Goal: Contribute content: Contribute content

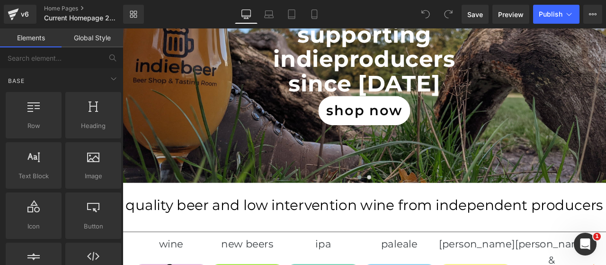
click at [426, 237] on div "quality beer and low intervention wine from independent producers Heading" at bounding box center [409, 237] width 573 height 53
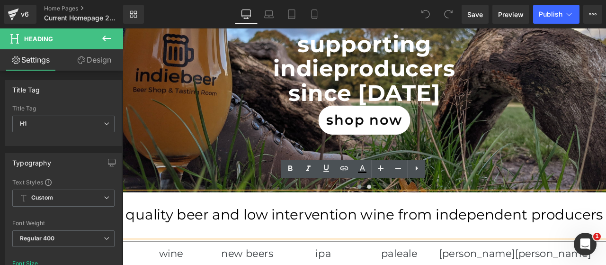
scroll to position [158, 0]
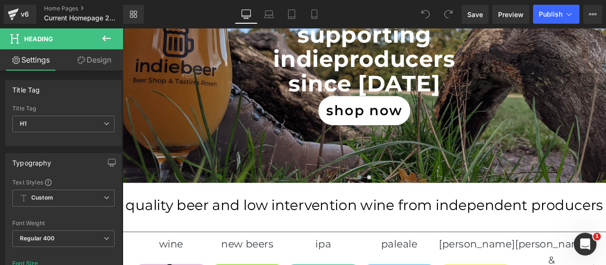
click at [108, 28] on button at bounding box center [106, 38] width 33 height 21
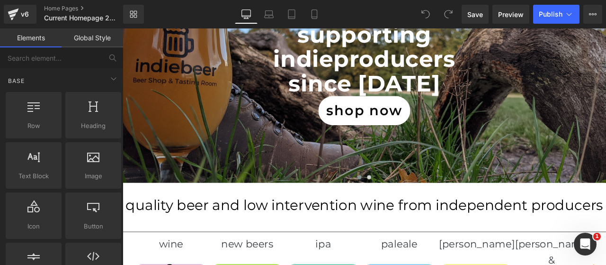
scroll to position [79, 0]
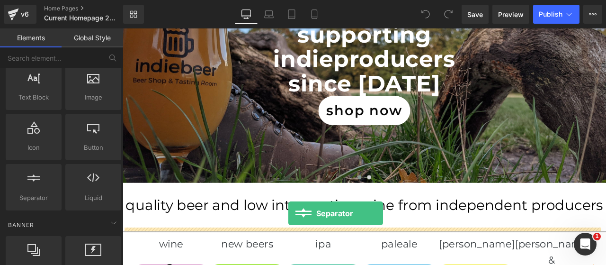
drag, startPoint x: 154, startPoint y: 223, endPoint x: 319, endPoint y: 247, distance: 167.0
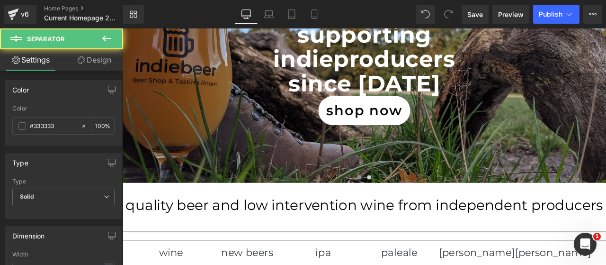
click at [329, 236] on h1 "quality beer and low intervention wine from independent producers" at bounding box center [409, 237] width 573 height 25
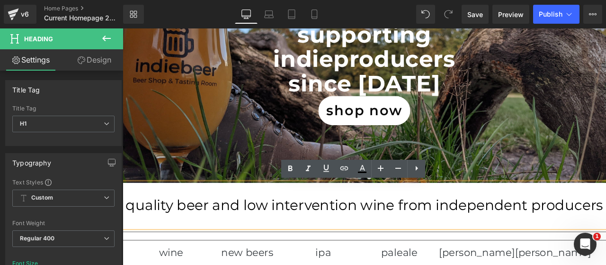
click at [399, 242] on h1 "quality beer and low intervention wine from independent producers" at bounding box center [409, 237] width 573 height 25
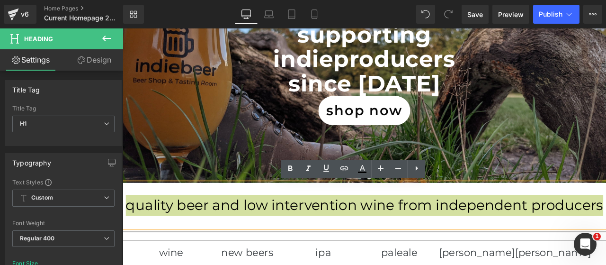
click at [113, 63] on link "Design" at bounding box center [94, 59] width 62 height 21
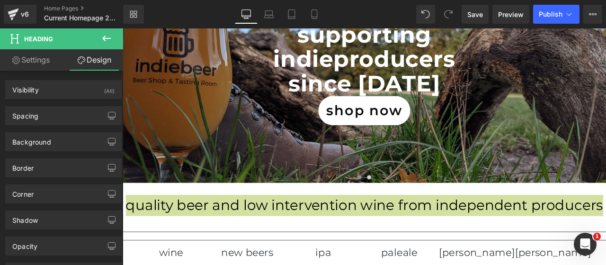
click at [31, 122] on div "Spacing" at bounding box center [64, 116] width 116 height 18
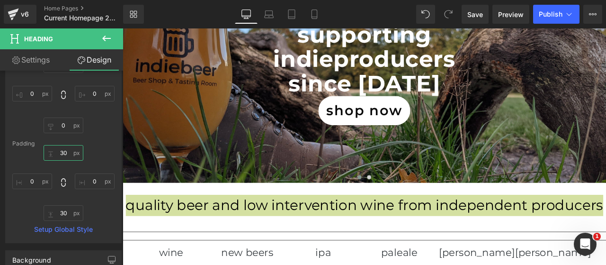
click at [66, 152] on input "text" at bounding box center [64, 153] width 40 height 16
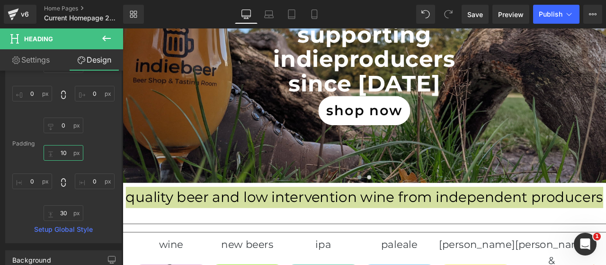
type input "10"
click at [62, 214] on input "text" at bounding box center [64, 213] width 40 height 16
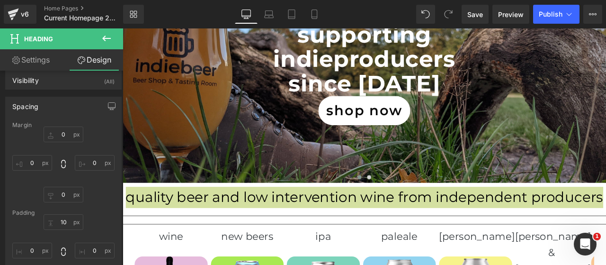
scroll to position [0, 0]
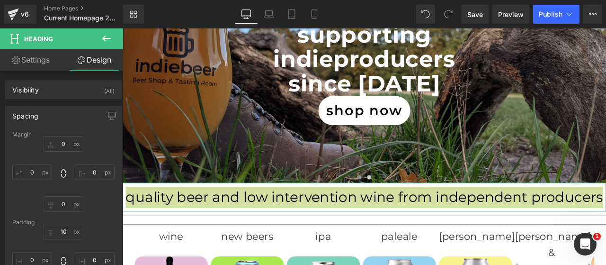
type input "10"
click at [37, 57] on link "Settings" at bounding box center [31, 59] width 62 height 21
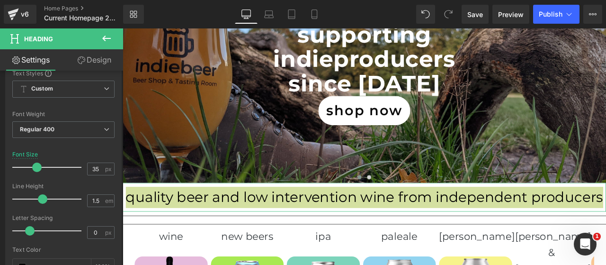
scroll to position [158, 0]
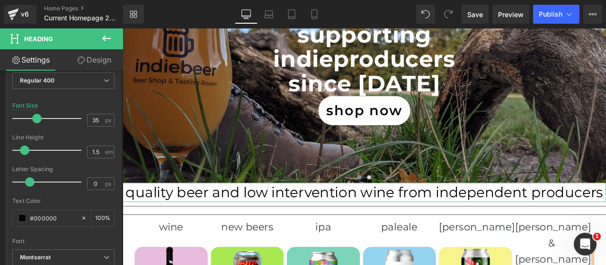
drag, startPoint x: 44, startPoint y: 149, endPoint x: 26, endPoint y: 147, distance: 18.1
click at [26, 147] on span at bounding box center [24, 149] width 9 height 9
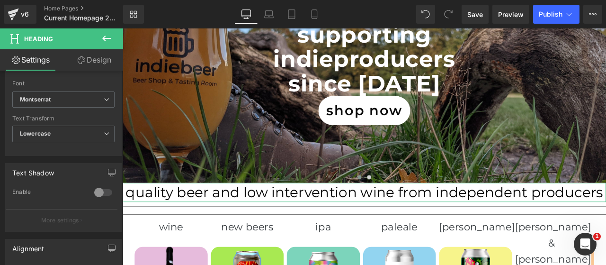
scroll to position [394, 0]
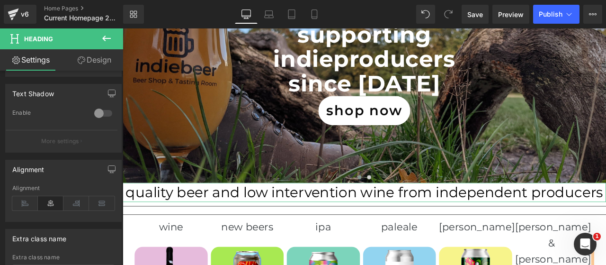
click at [92, 115] on div at bounding box center [103, 113] width 23 height 15
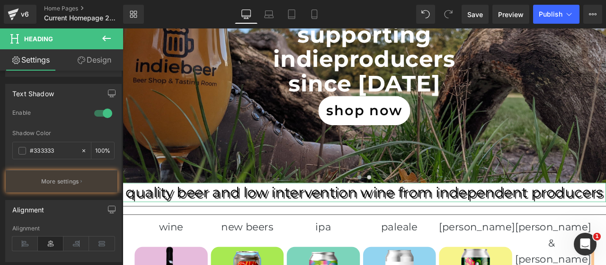
click at [92, 115] on div at bounding box center [103, 113] width 23 height 15
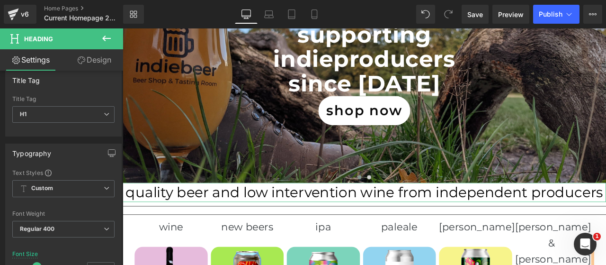
scroll to position [0, 0]
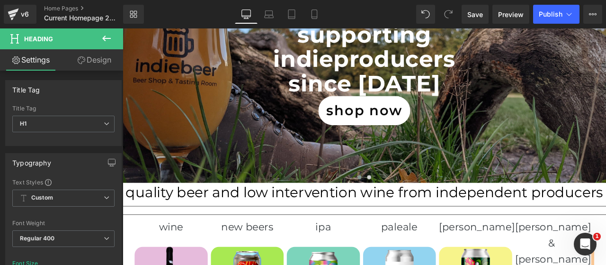
click at [106, 42] on icon at bounding box center [106, 38] width 11 height 11
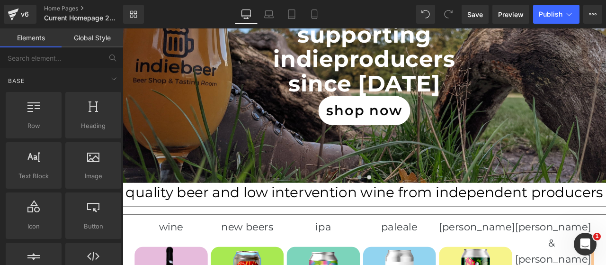
click at [71, 117] on div at bounding box center [93, 109] width 50 height 21
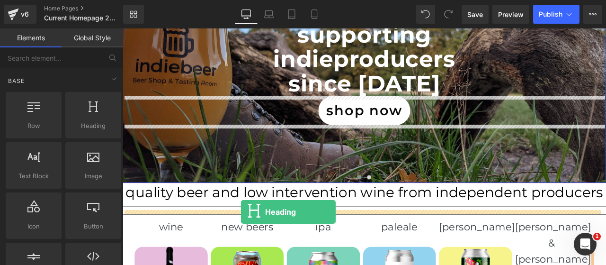
drag, startPoint x: 192, startPoint y: 154, endPoint x: 263, endPoint y: 246, distance: 115.7
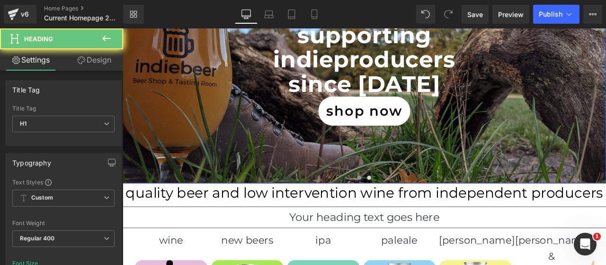
click at [273, 225] on h1 "quality beer and low intervention wine from independent producers" at bounding box center [409, 222] width 573 height 13
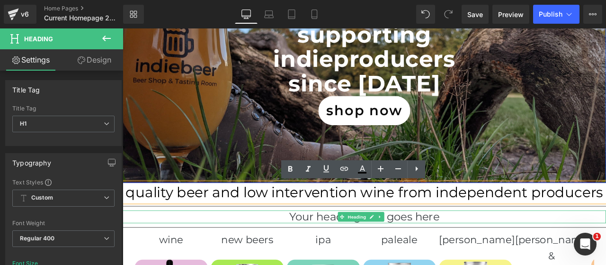
click at [325, 254] on h1 "Your heading text goes here" at bounding box center [409, 251] width 573 height 15
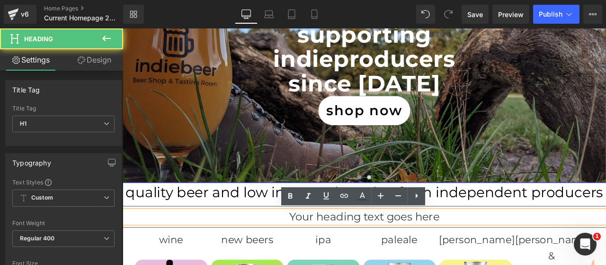
click at [325, 254] on h1 "Your heading text goes here" at bounding box center [409, 251] width 573 height 15
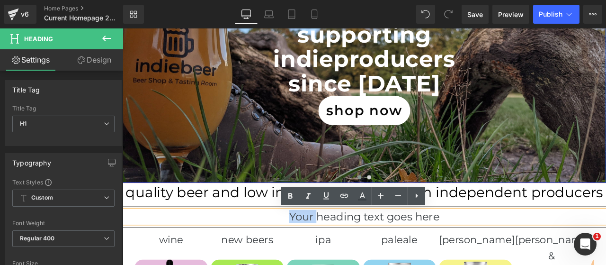
click at [325, 254] on h1 "Your heading text goes here" at bounding box center [409, 251] width 573 height 15
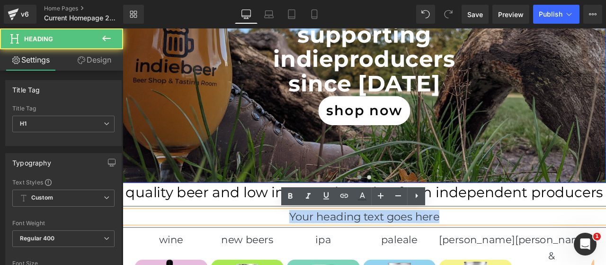
click at [325, 254] on h1 "Your heading text goes here" at bounding box center [409, 251] width 573 height 15
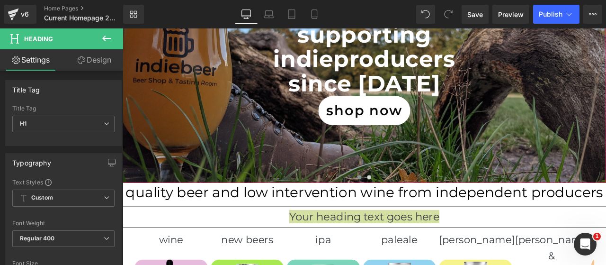
click at [103, 126] on span "H1" at bounding box center [63, 124] width 102 height 17
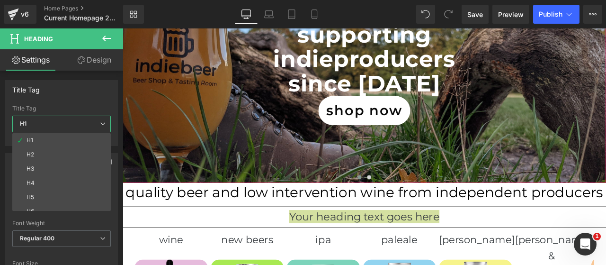
click at [63, 153] on li "H2" at bounding box center [63, 154] width 103 height 14
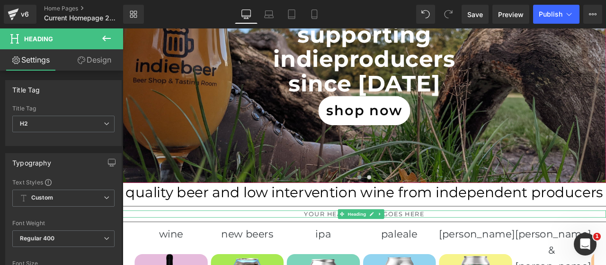
click at [414, 247] on link at bounding box center [418, 247] width 10 height 11
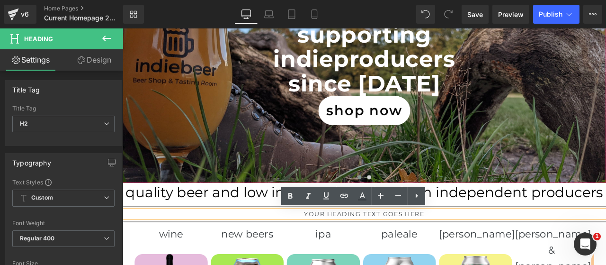
click at [367, 244] on h2 "Your heading text goes here" at bounding box center [409, 248] width 573 height 9
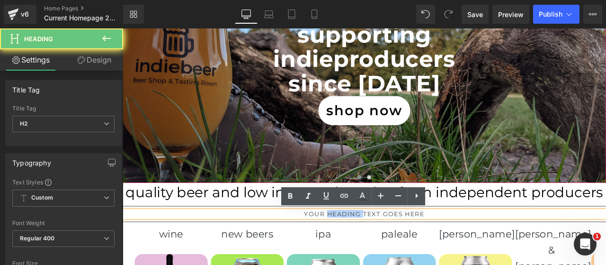
click at [367, 244] on h2 "Your heading text goes here" at bounding box center [409, 248] width 573 height 9
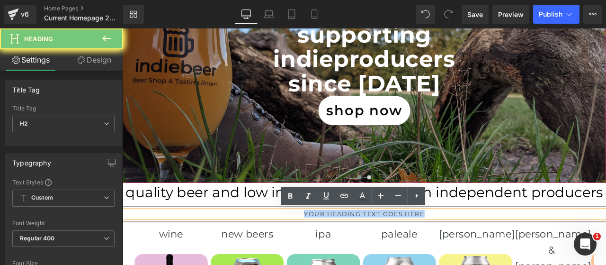
click at [367, 244] on h2 "Your heading text goes here" at bounding box center [409, 248] width 573 height 9
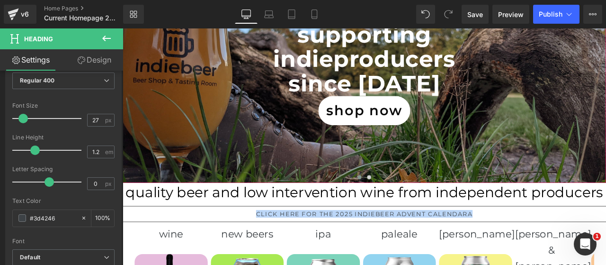
scroll to position [237, 0]
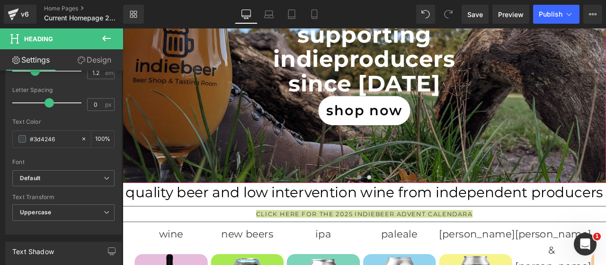
click at [56, 213] on span "Uppercase" at bounding box center [63, 212] width 102 height 17
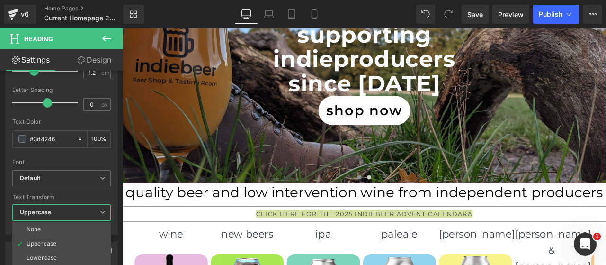
click at [62, 255] on li "Lowercase" at bounding box center [61, 257] width 98 height 14
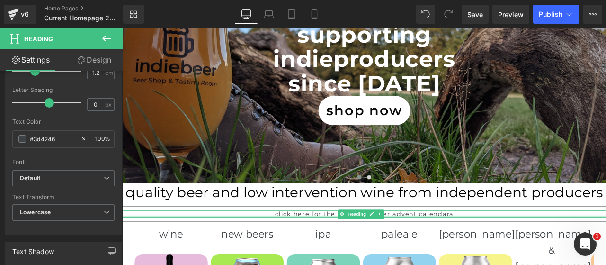
click at [476, 250] on div at bounding box center [409, 251] width 573 height 2
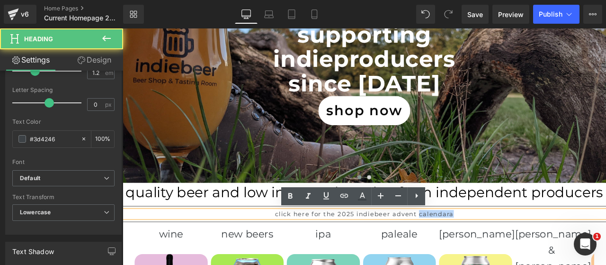
click at [476, 250] on h2 "click here for the 2025 indiebeer advent calendara" at bounding box center [409, 248] width 573 height 9
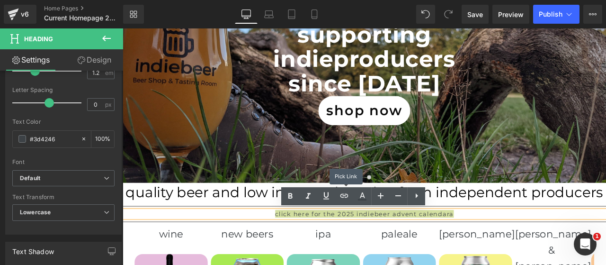
click at [348, 194] on icon at bounding box center [343, 195] width 11 height 11
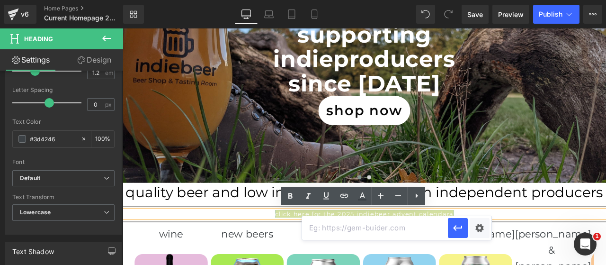
click at [360, 232] on input "text" at bounding box center [375, 228] width 146 height 24
paste input "[URL][DOMAIN_NAME]"
type input "[URL][DOMAIN_NAME]"
click at [454, 230] on icon "button" at bounding box center [457, 227] width 11 height 11
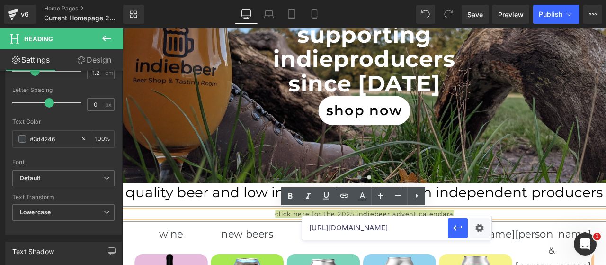
scroll to position [0, 0]
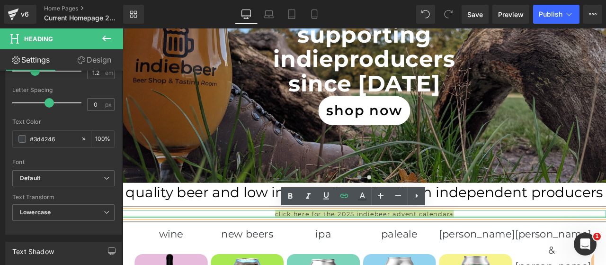
click at [360, 250] on div at bounding box center [409, 251] width 573 height 2
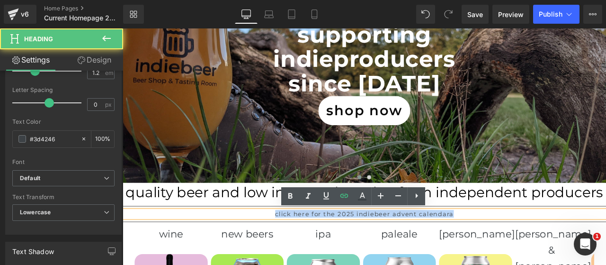
click at [360, 250] on link "click here for the 2025 indiebeer advent calendara" at bounding box center [409, 247] width 212 height 9
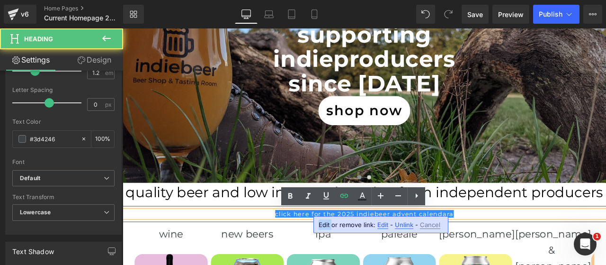
click at [323, 216] on div "Edit or remove link: Edit - Unlink - Cancel" at bounding box center [380, 224] width 135 height 17
click at [365, 249] on link "click here for the 2025 indiebeer advent calendara" at bounding box center [409, 247] width 212 height 9
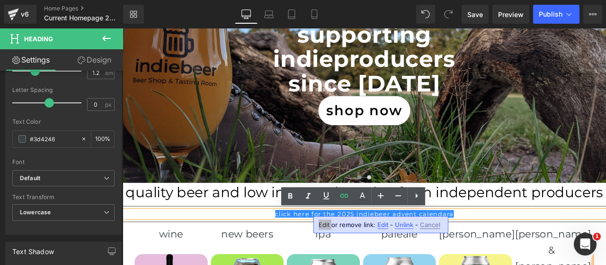
click at [425, 249] on link "click here for the 2025 indiebeer advent calendara" at bounding box center [409, 247] width 212 height 9
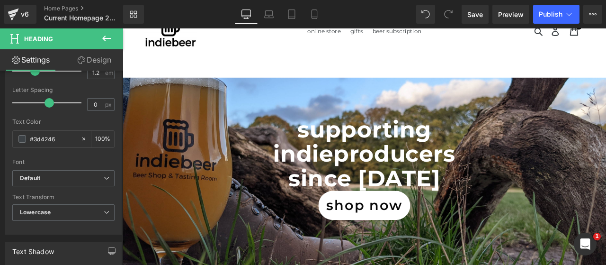
scroll to position [158, 0]
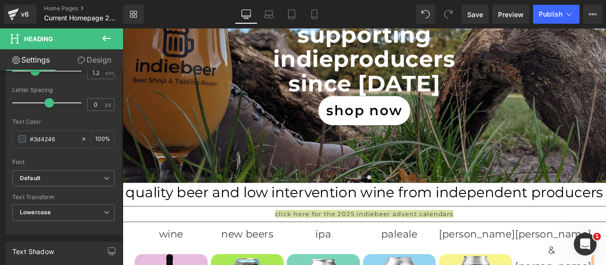
click at [472, 14] on span "Save" at bounding box center [475, 14] width 16 height 10
click at [518, 15] on span "Preview" at bounding box center [511, 14] width 26 height 10
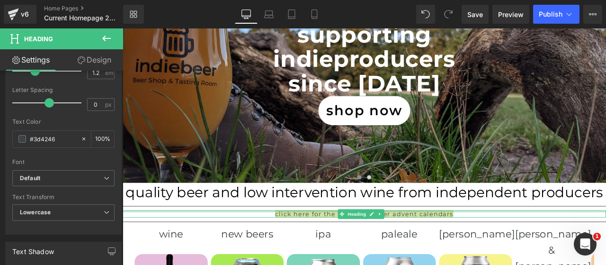
click at [371, 245] on div at bounding box center [409, 245] width 573 height 2
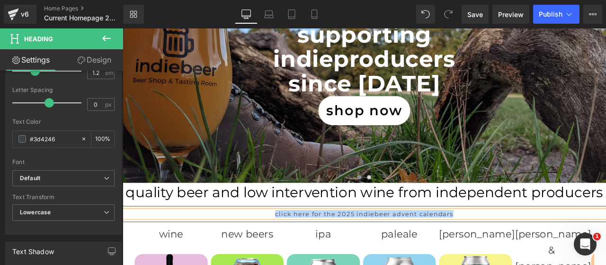
click at [371, 245] on link "click here for the 2025 indiebeer advent calendar" at bounding box center [406, 247] width 207 height 9
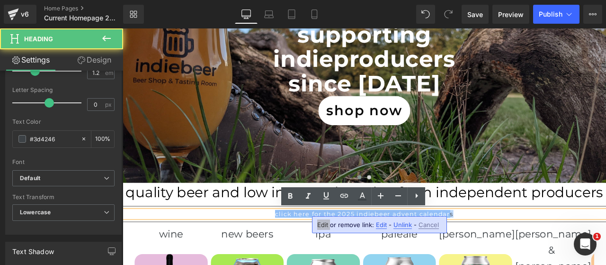
click at [371, 245] on link "click here for the 2025 indiebeer advent calendar" at bounding box center [406, 247] width 207 height 9
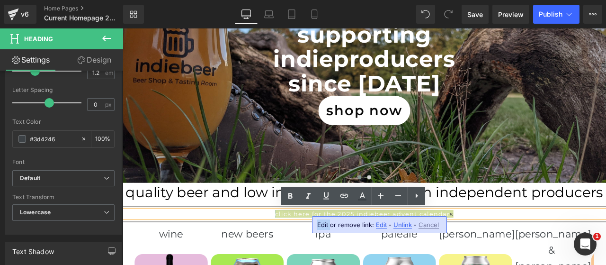
click at [417, 197] on icon at bounding box center [416, 195] width 11 height 11
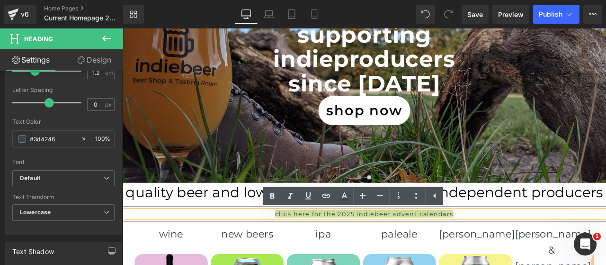
click at [417, 194] on icon at bounding box center [415, 195] width 11 height 11
click at [404, 194] on link at bounding box center [398, 196] width 18 height 18
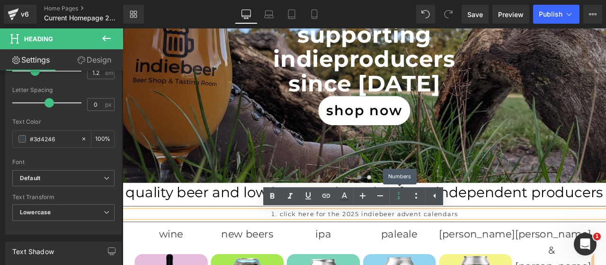
click at [404, 194] on link at bounding box center [398, 196] width 18 height 18
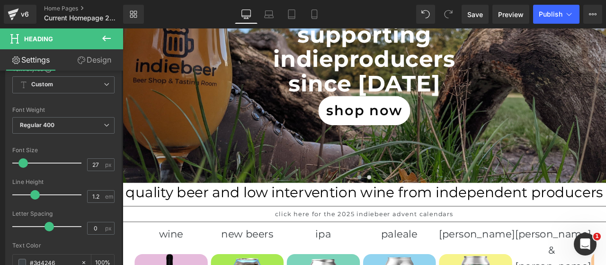
scroll to position [79, 0]
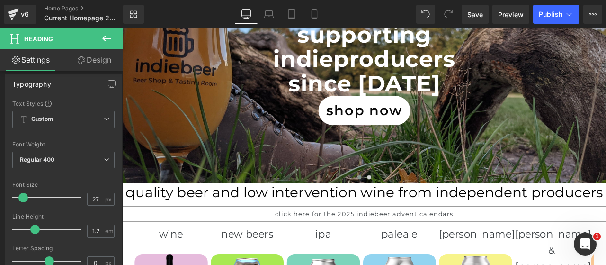
click at [91, 123] on span "Custom Setup Global Style" at bounding box center [63, 119] width 102 height 17
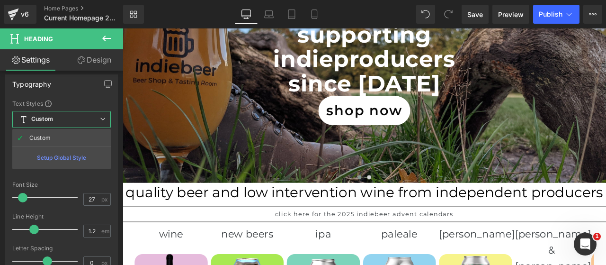
click at [91, 123] on span "Custom Setup Global Style" at bounding box center [61, 119] width 98 height 17
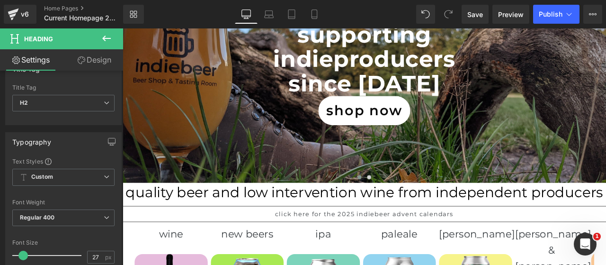
scroll to position [0, 0]
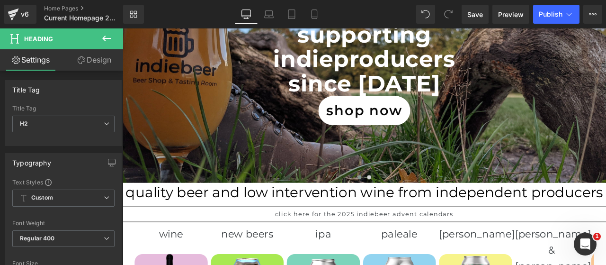
click at [91, 68] on link "Design" at bounding box center [94, 59] width 62 height 21
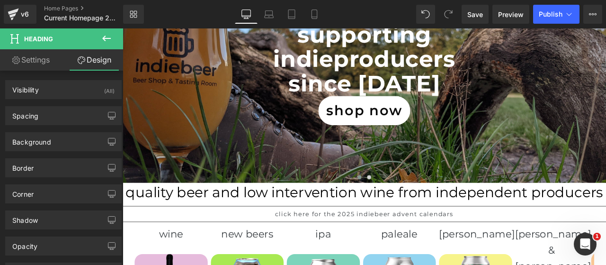
click at [32, 144] on div "Background" at bounding box center [31, 139] width 39 height 13
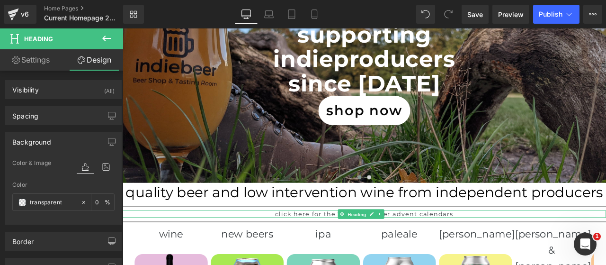
click at [392, 247] on span "Heading" at bounding box center [401, 248] width 26 height 11
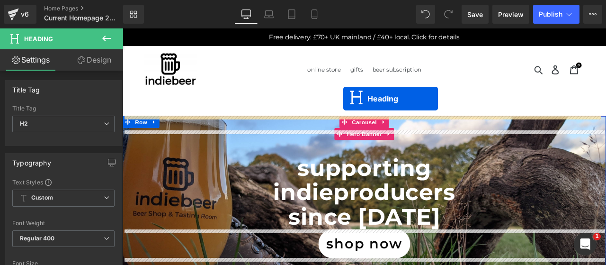
drag, startPoint x: 383, startPoint y: 247, endPoint x: 384, endPoint y: 111, distance: 135.4
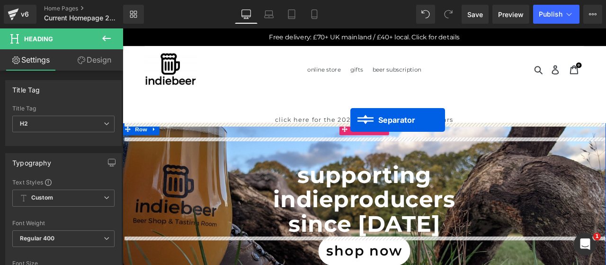
drag, startPoint x: 389, startPoint y: 168, endPoint x: 392, endPoint y: 137, distance: 31.0
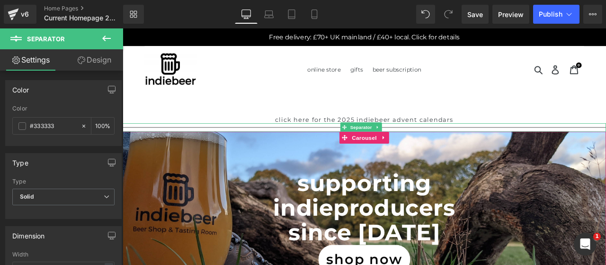
click at [425, 147] on icon at bounding box center [424, 145] width 5 height 6
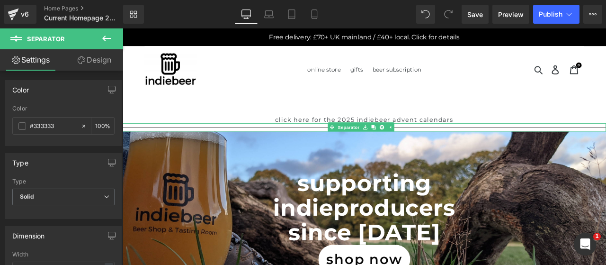
click at [430, 143] on icon at bounding box center [429, 145] width 5 height 5
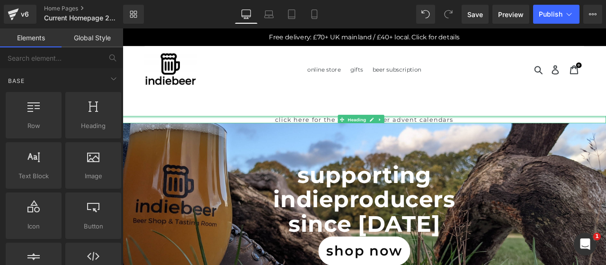
click at [442, 133] on div at bounding box center [409, 133] width 573 height 2
click at [442, 133] on link "click here for the 2025 indiebeer advent calendar" at bounding box center [406, 136] width 207 height 9
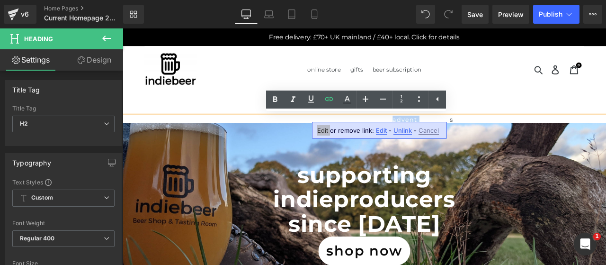
click at [442, 133] on link "click here for the 2025 indiebeer advent calendar" at bounding box center [406, 136] width 207 height 9
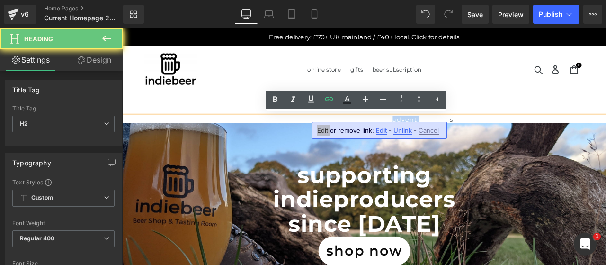
click at [442, 133] on link "click here for the 2025 indiebeer advent calendar" at bounding box center [406, 136] width 207 height 9
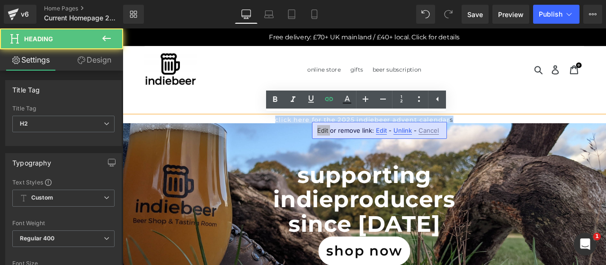
click at [442, 133] on link "click here for the 2025 indiebeer advent calendar" at bounding box center [406, 136] width 207 height 9
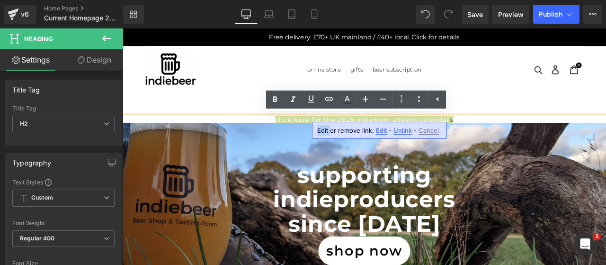
click at [92, 61] on link "Design" at bounding box center [94, 59] width 62 height 21
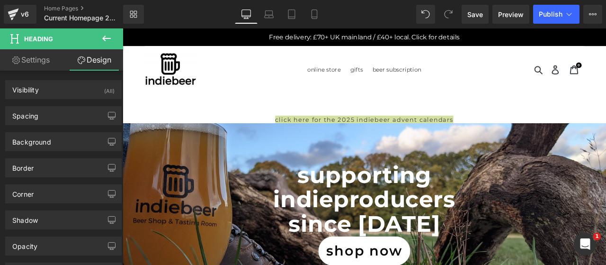
click at [31, 113] on div "Spacing" at bounding box center [25, 113] width 26 height 13
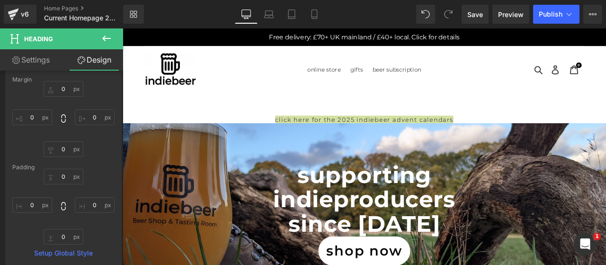
scroll to position [79, 0]
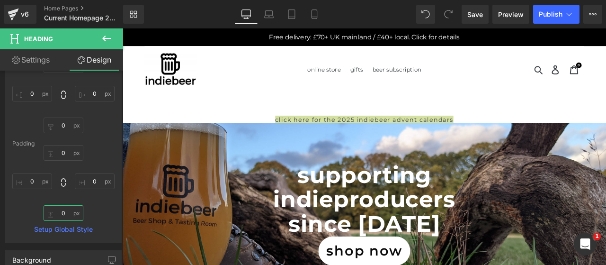
click at [62, 211] on input "text" at bounding box center [64, 213] width 40 height 16
type input "20"
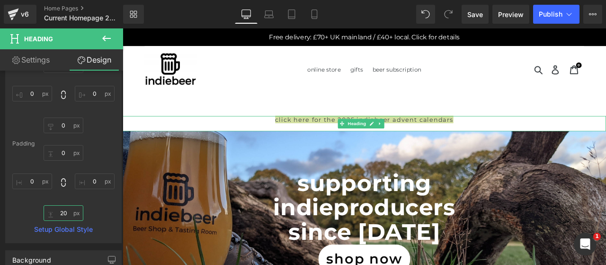
click at [538, 141] on div at bounding box center [409, 145] width 573 height 9
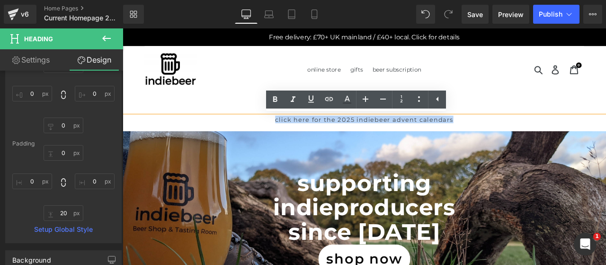
click at [538, 140] on h2 "click here for the 2025 indiebeer advent calendar s" at bounding box center [409, 136] width 573 height 9
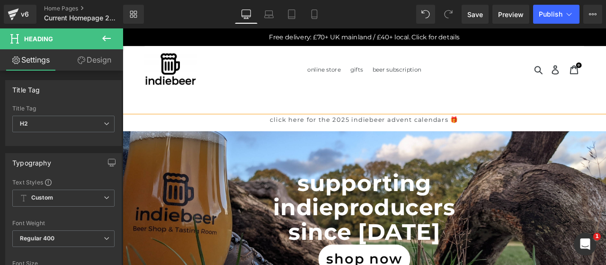
click at [475, 14] on span "Save" at bounding box center [475, 14] width 16 height 10
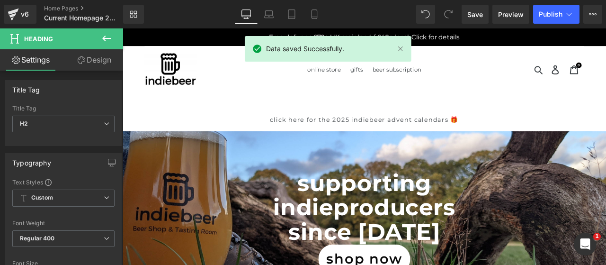
click at [504, 11] on span "Preview" at bounding box center [511, 14] width 26 height 10
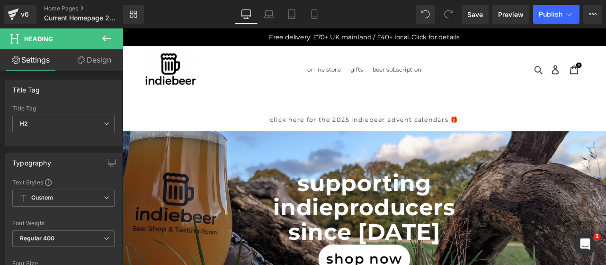
click at [310, 11] on icon at bounding box center [314, 13] width 9 height 9
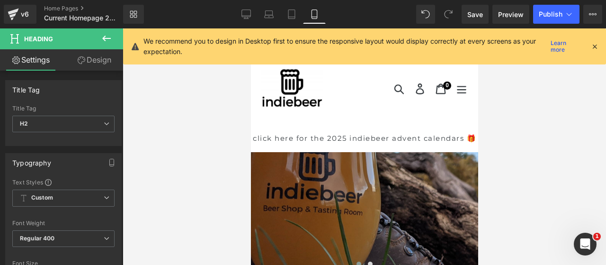
scroll to position [1, 0]
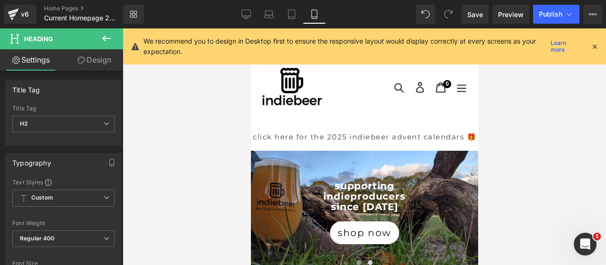
click at [241, 13] on link "Desktop" at bounding box center [246, 14] width 23 height 19
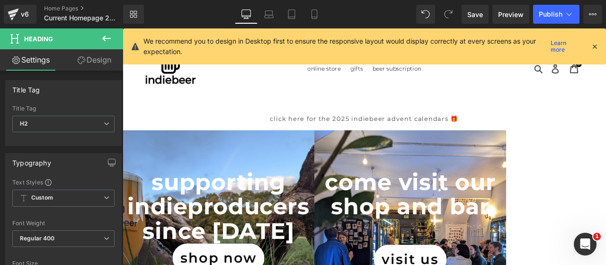
scroll to position [0, 0]
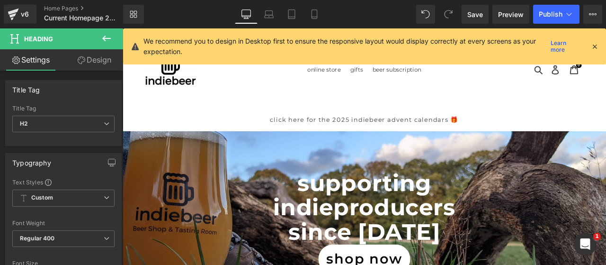
click at [596, 44] on icon at bounding box center [594, 46] width 9 height 9
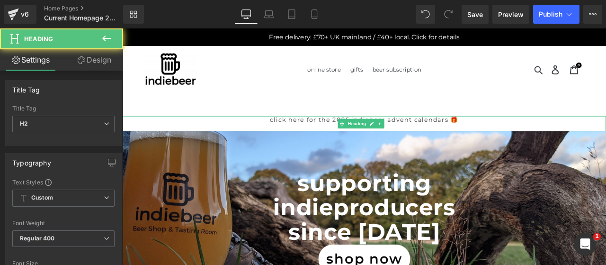
click at [319, 134] on link "click here for the 2025 indiebeer advent calendar" at bounding box center [400, 136] width 207 height 9
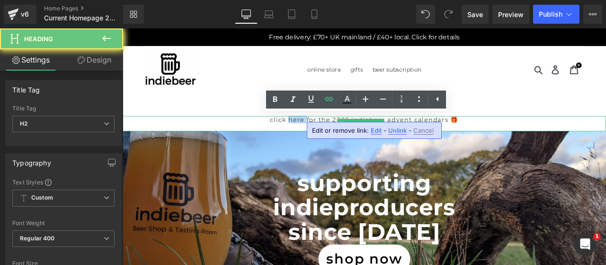
click at [319, 134] on link "click here for the 2025 indiebeer advent calendar" at bounding box center [400, 136] width 207 height 9
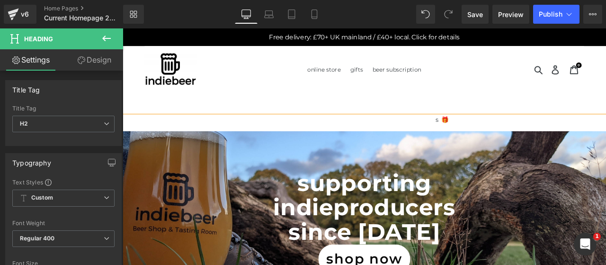
click at [312, 15] on icon at bounding box center [314, 13] width 9 height 9
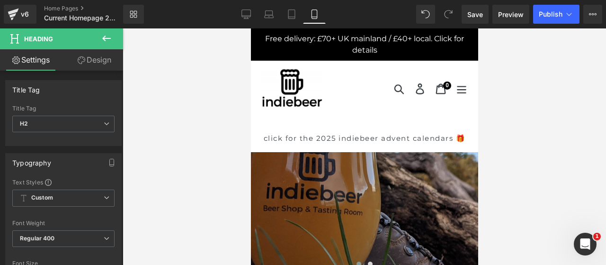
scroll to position [1, 0]
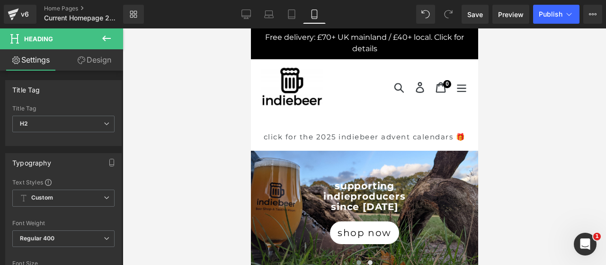
click at [246, 14] on icon at bounding box center [245, 13] width 9 height 9
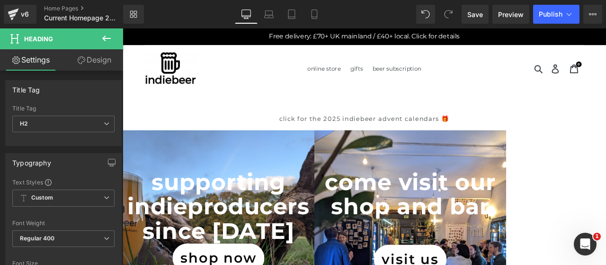
scroll to position [0, 0]
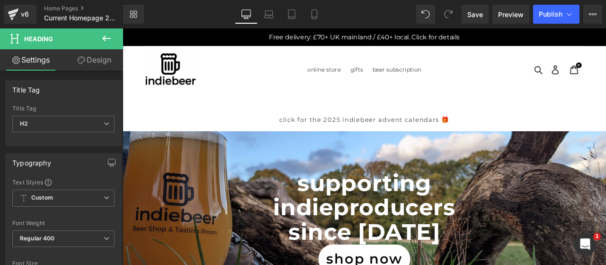
click at [551, 11] on span "Publish" at bounding box center [551, 14] width 24 height 8
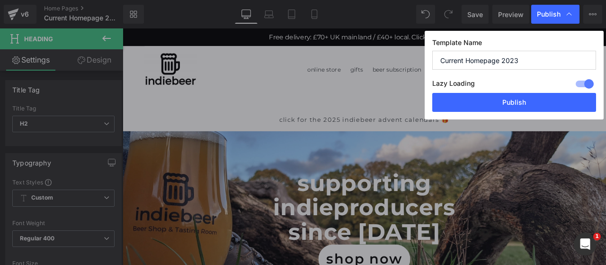
click at [534, 101] on button "Publish" at bounding box center [514, 102] width 164 height 19
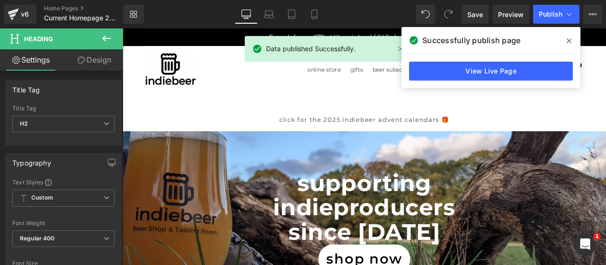
click at [22, 14] on div "v6" at bounding box center [25, 14] width 12 height 12
